Goal: Information Seeking & Learning: Check status

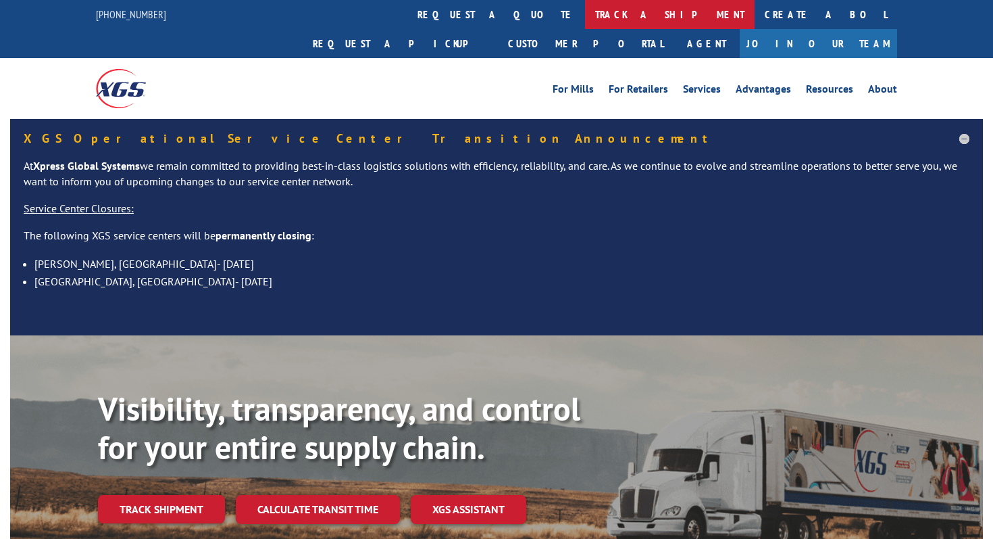
click at [585, 20] on link "track a shipment" at bounding box center [670, 14] width 170 height 29
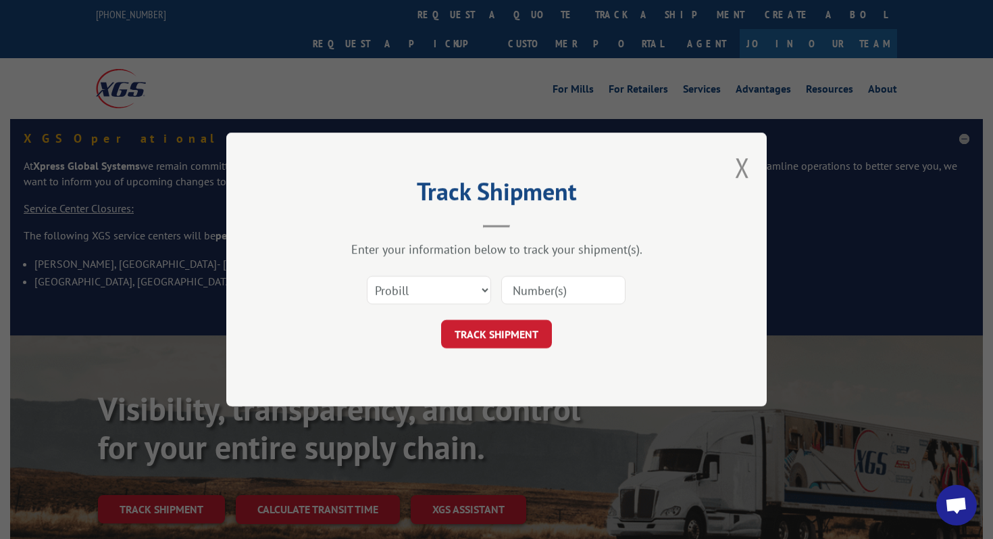
click at [533, 289] on input at bounding box center [563, 290] width 124 height 28
paste input "532561585"
type input "532561585"
click button "TRACK SHIPMENT" at bounding box center [496, 334] width 111 height 28
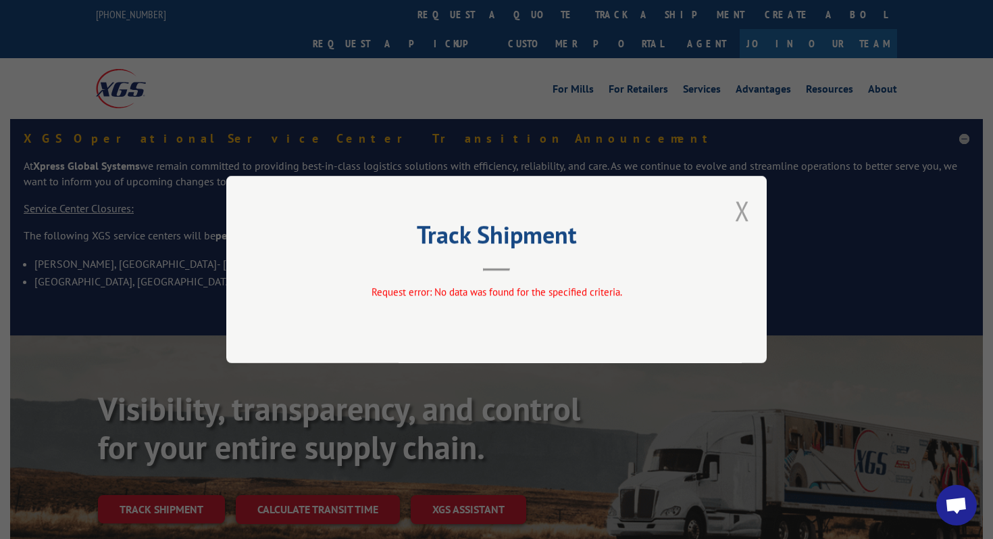
click at [739, 220] on button "Close modal" at bounding box center [742, 211] width 15 height 36
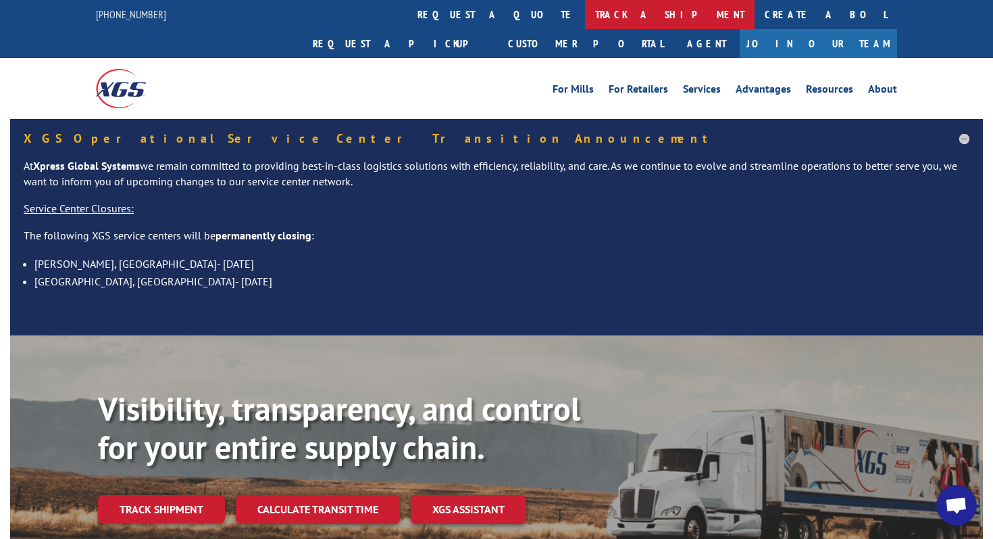
click at [585, 14] on link "track a shipment" at bounding box center [670, 14] width 170 height 29
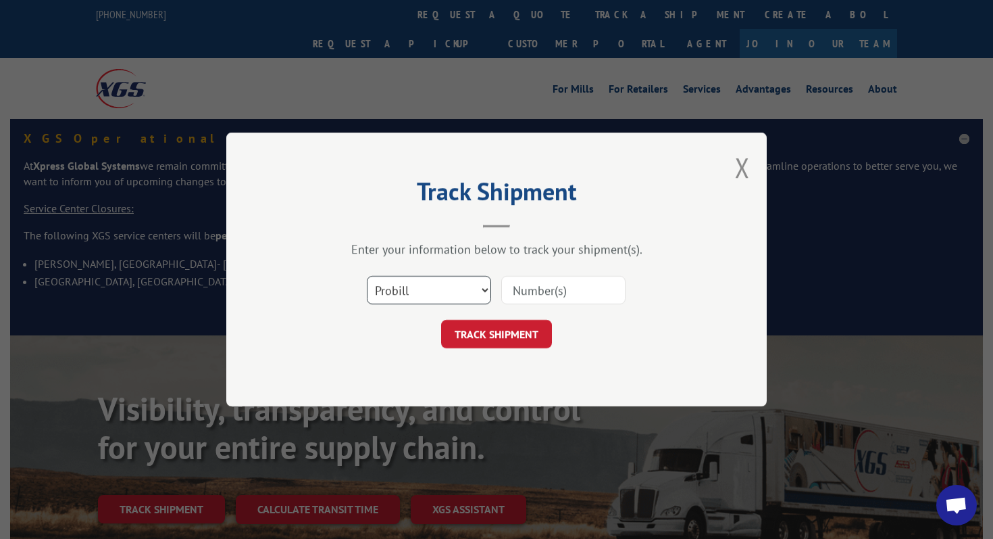
click at [437, 293] on select "Select category... Probill BOL PO" at bounding box center [429, 290] width 124 height 28
select select "bol"
click at [367, 276] on select "Select category... Probill BOL PO" at bounding box center [429, 290] width 124 height 28
click at [526, 289] on input at bounding box center [563, 290] width 124 height 28
paste input "532561585"
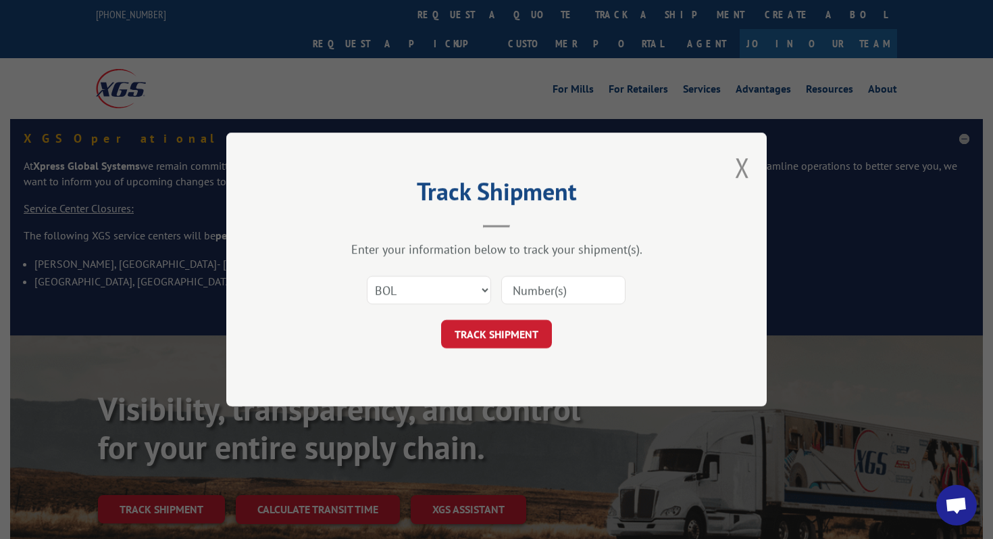
type input "532561585"
click button "TRACK SHIPMENT" at bounding box center [496, 334] width 111 height 28
